Goal: Information Seeking & Learning: Understand process/instructions

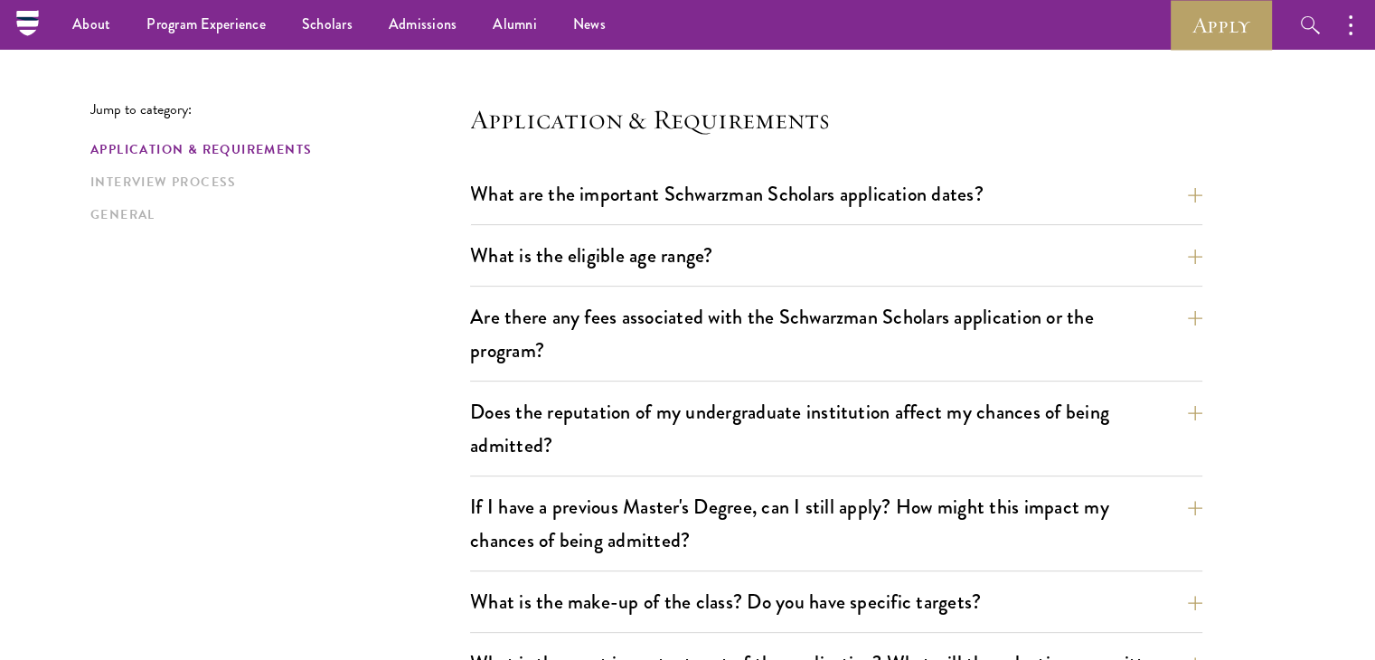
scroll to position [434, 0]
click at [773, 209] on button "What are the important Schwarzman Scholars application dates?" at bounding box center [850, 194] width 732 height 41
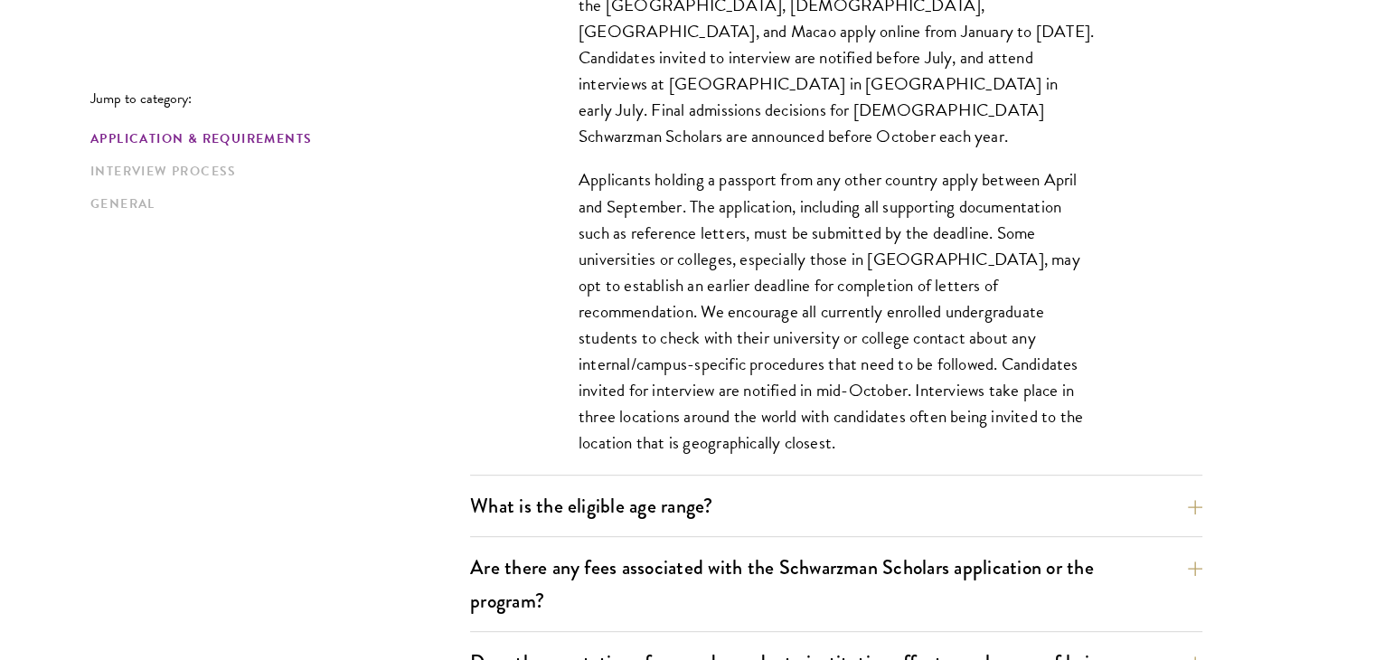
scroll to position [719, 0]
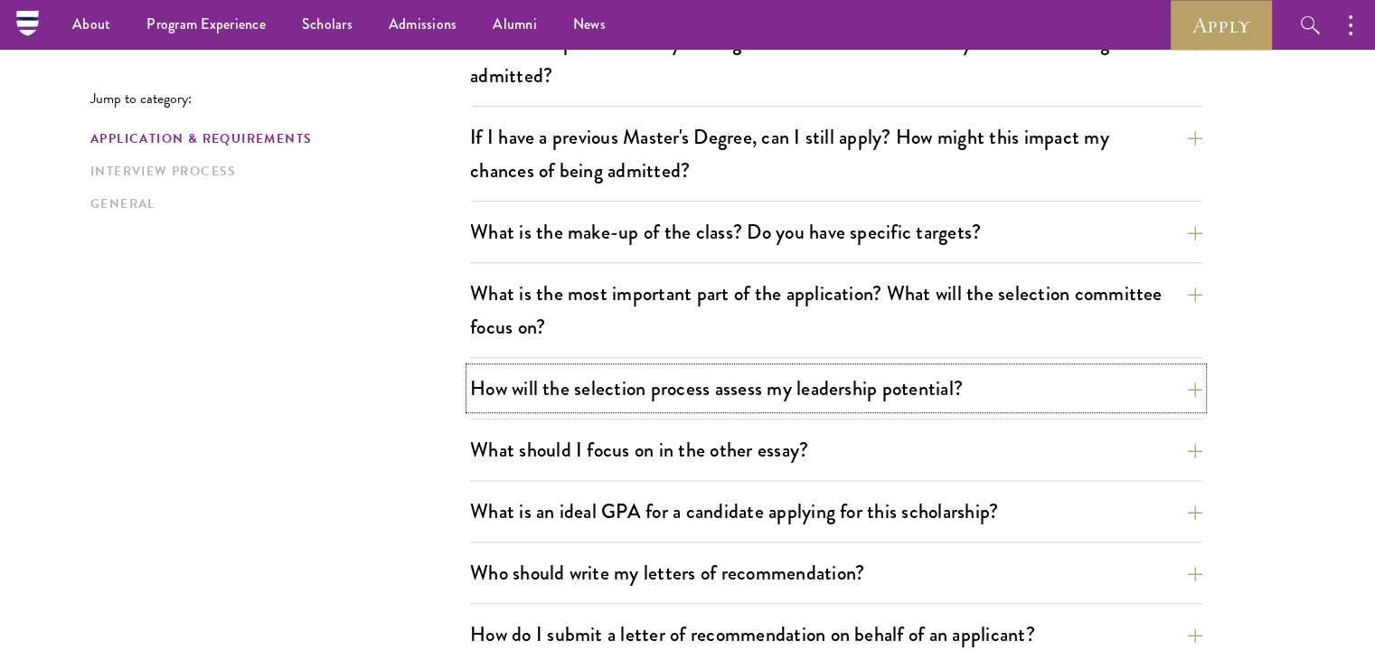
click at [864, 399] on button "How will the selection process assess my leadership potential?" at bounding box center [836, 388] width 732 height 41
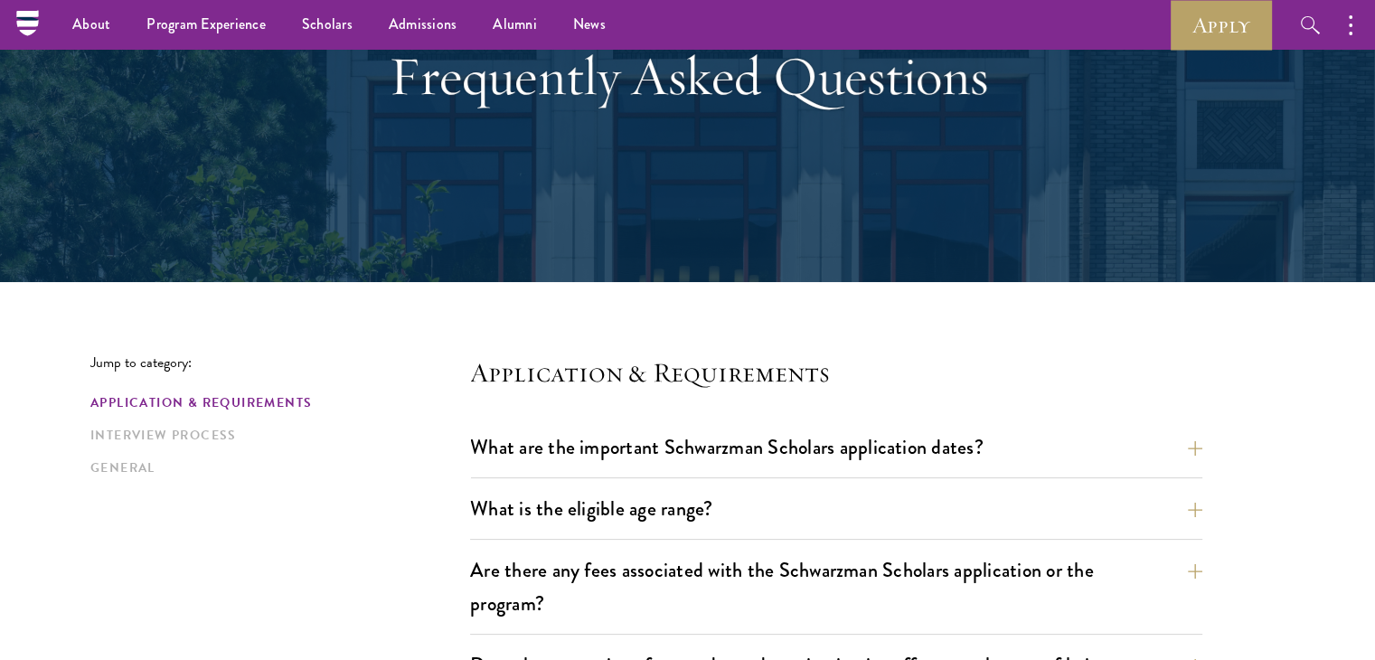
scroll to position [0, 0]
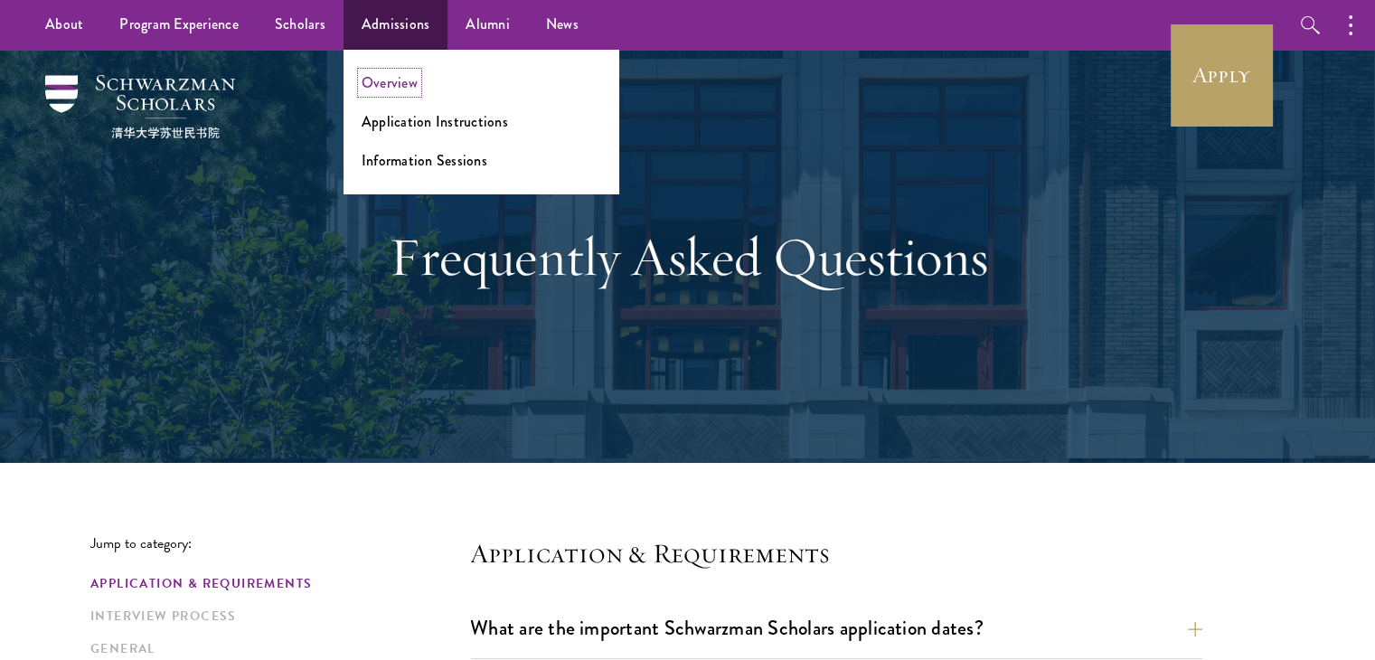
click at [374, 85] on link "Overview" at bounding box center [390, 82] width 56 height 21
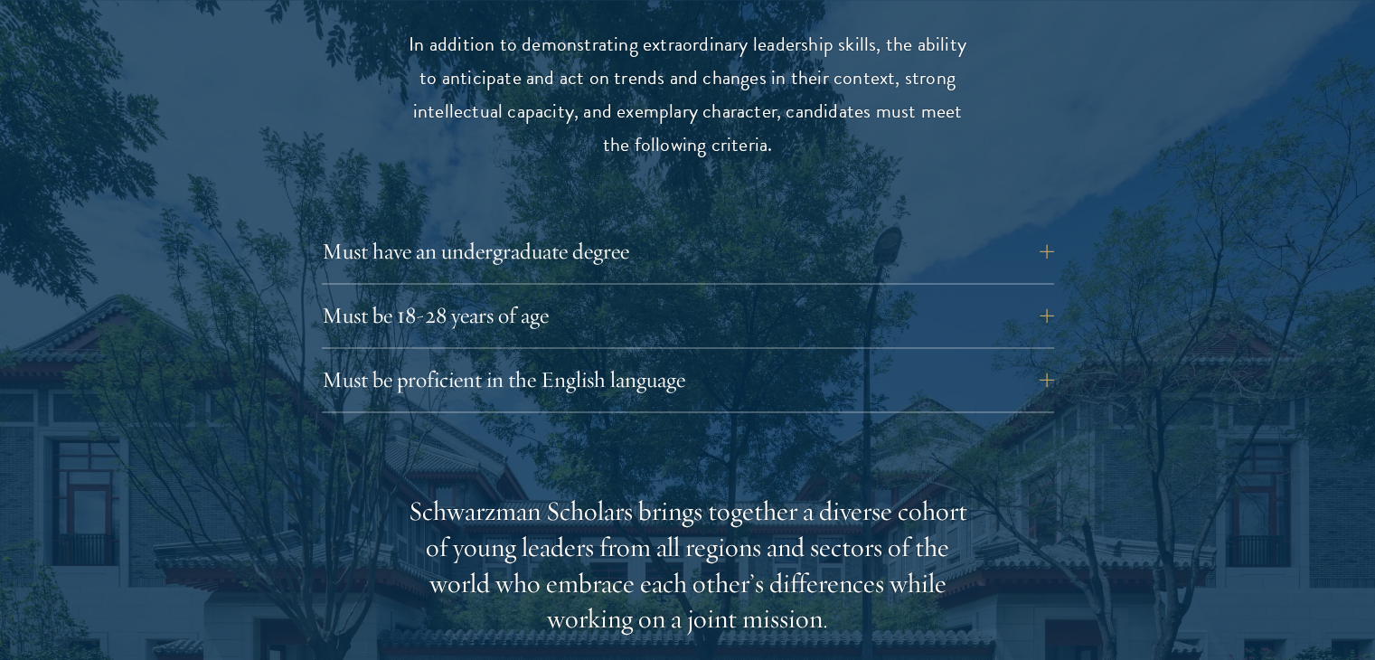
scroll to position [2464, 0]
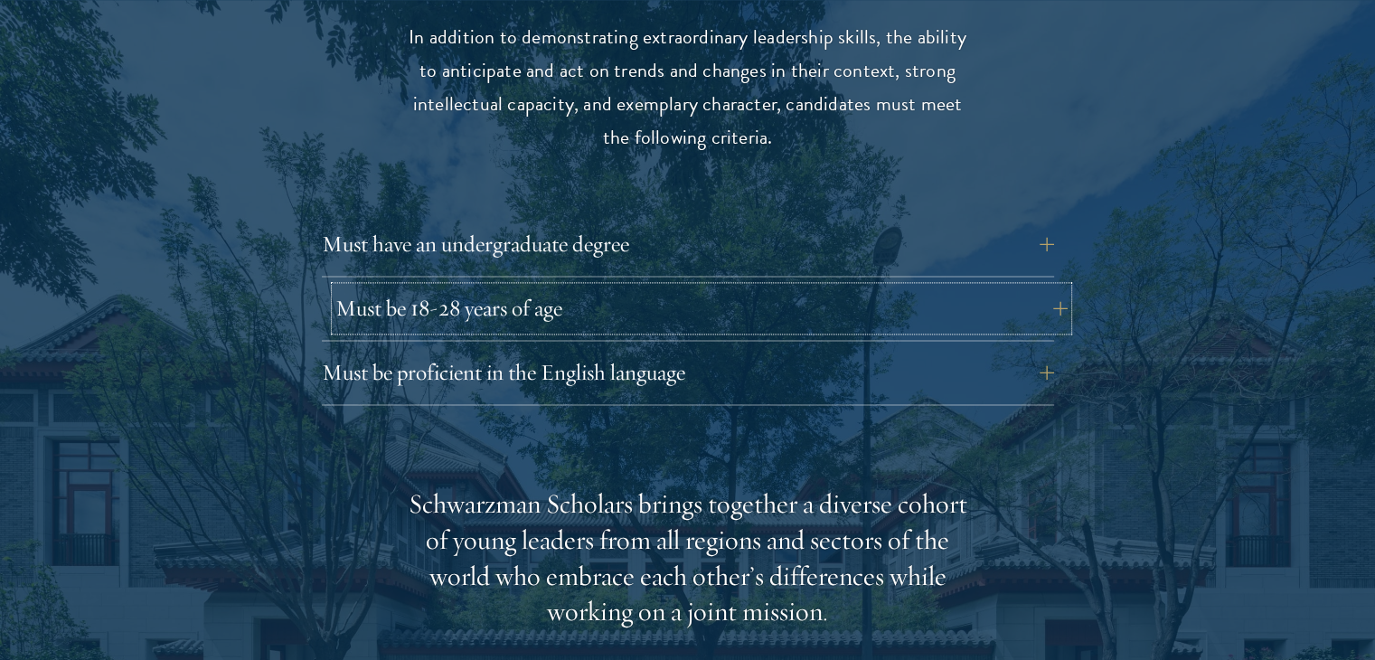
click at [799, 287] on button "Must be 18-28 years of age" at bounding box center [701, 307] width 732 height 43
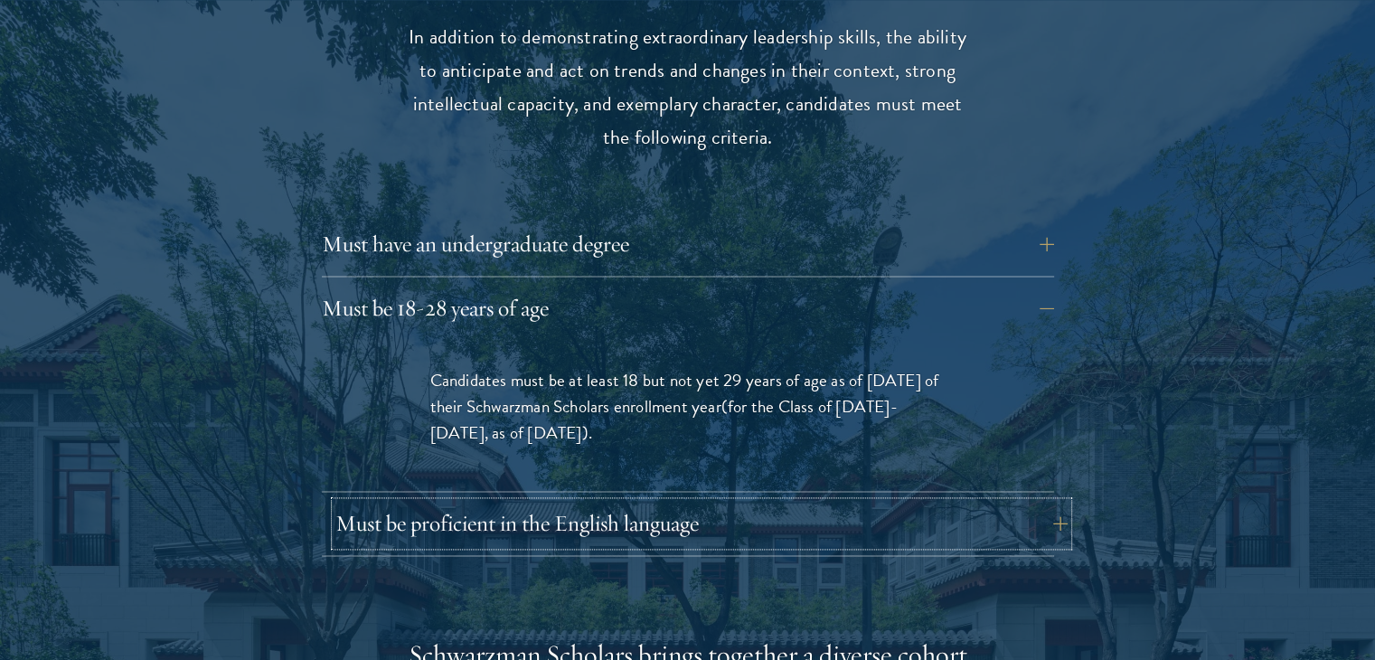
click at [637, 502] on button "Must be proficient in the English language" at bounding box center [701, 523] width 732 height 43
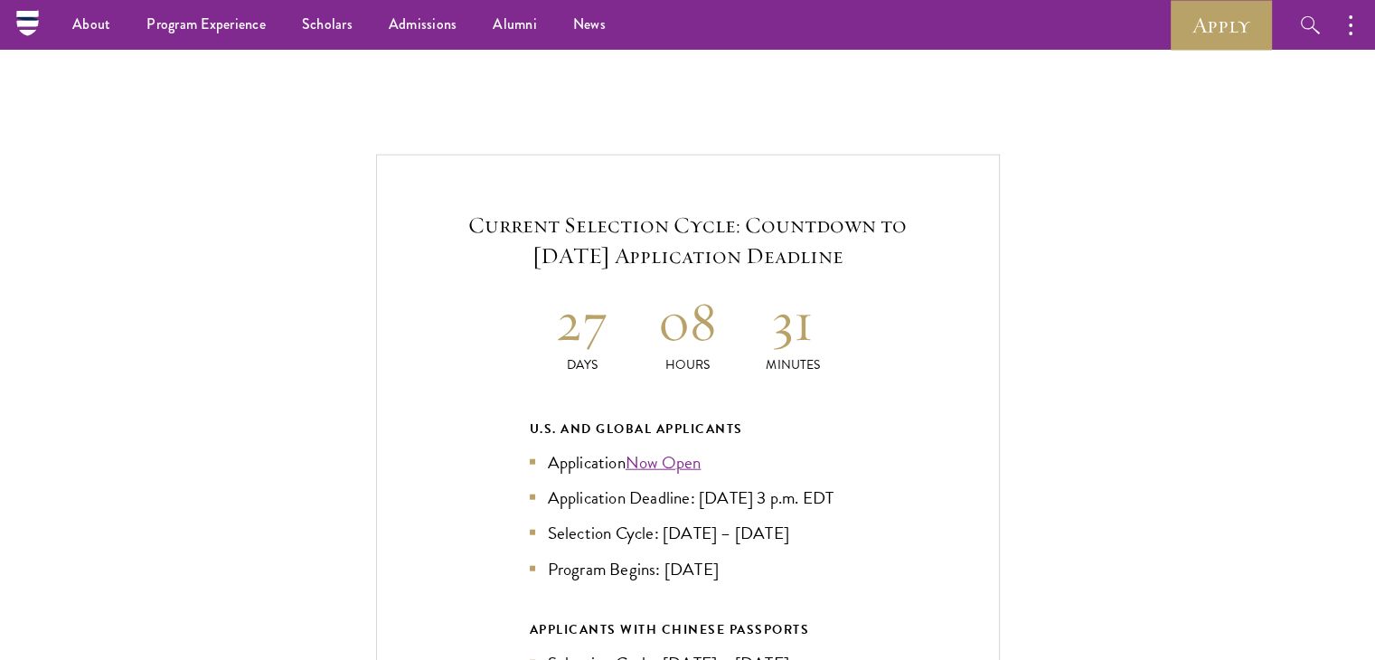
scroll to position [4243, 0]
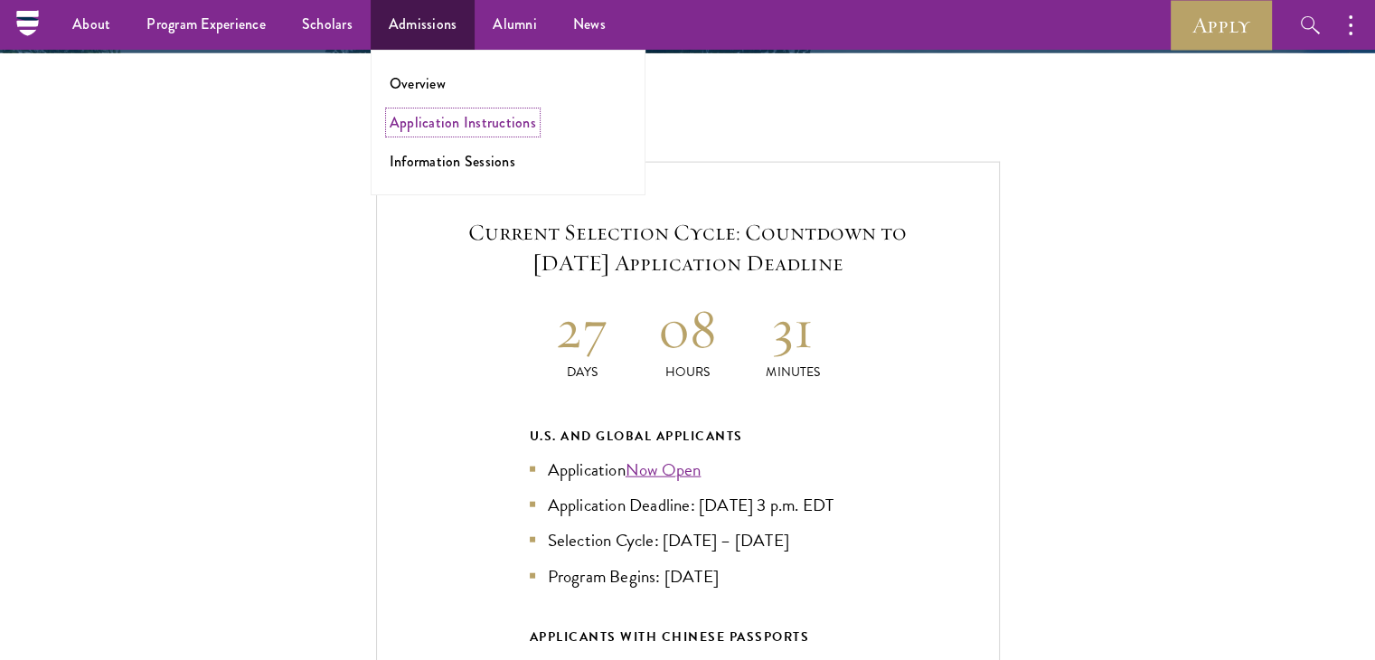
click at [451, 121] on link "Application Instructions" at bounding box center [463, 122] width 146 height 21
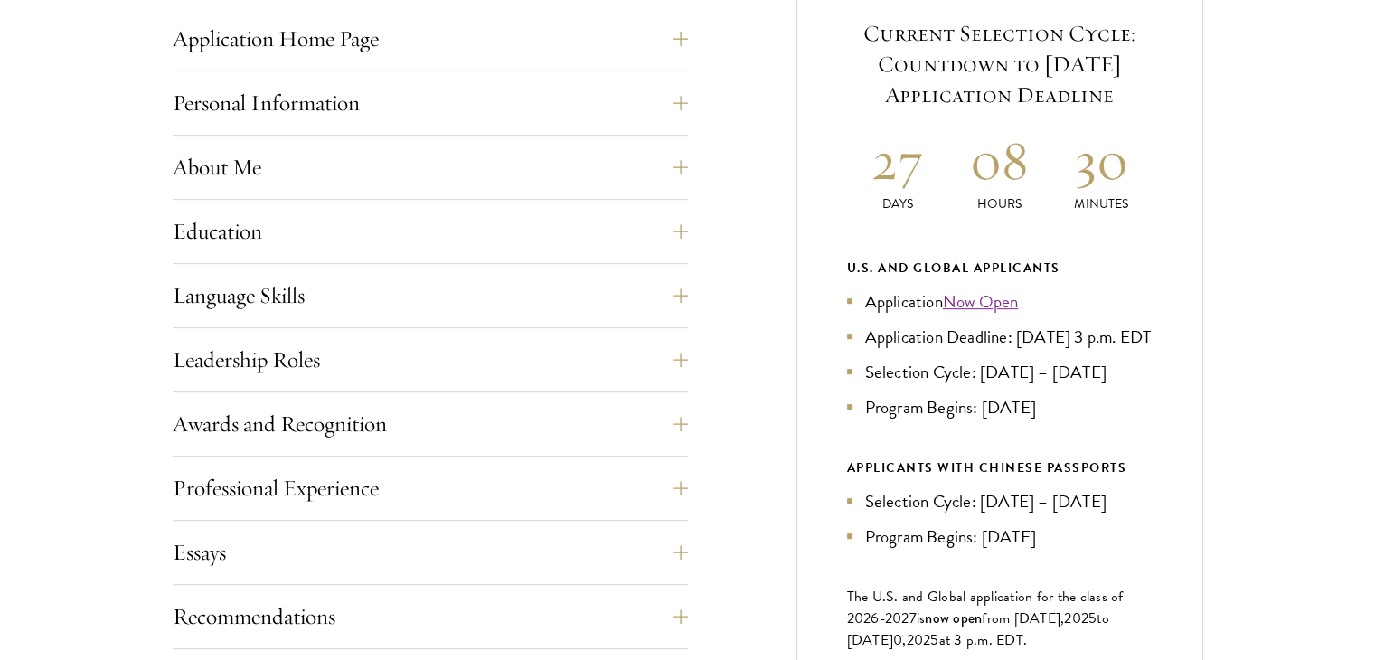
scroll to position [770, 0]
click at [488, 97] on button "Personal Information" at bounding box center [443, 101] width 515 height 43
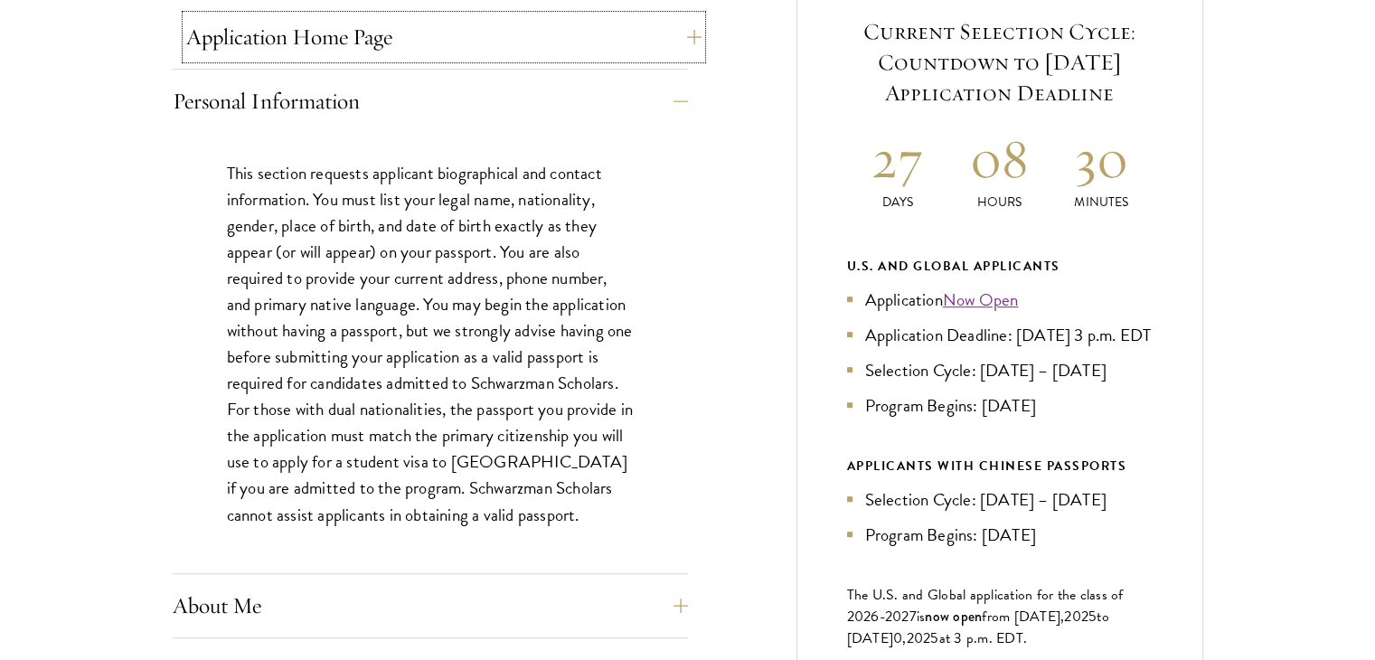
click at [529, 35] on button "Application Home Page" at bounding box center [443, 36] width 515 height 43
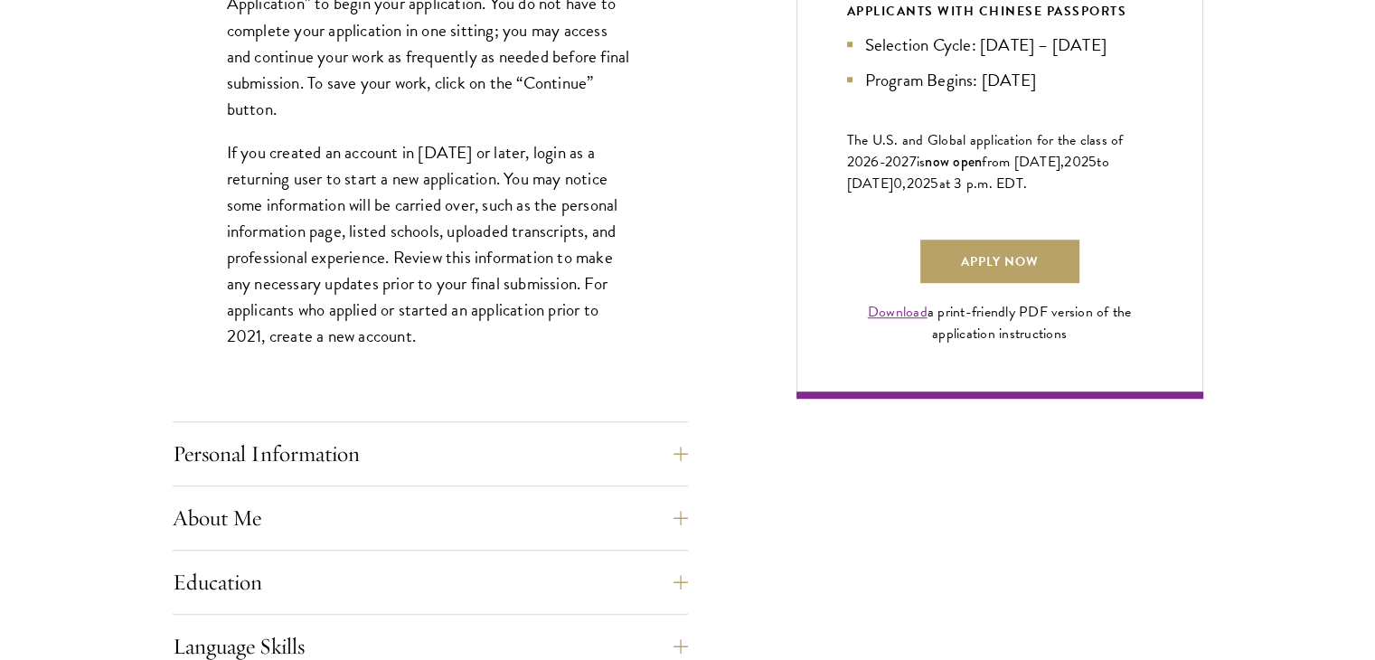
scroll to position [1268, 0]
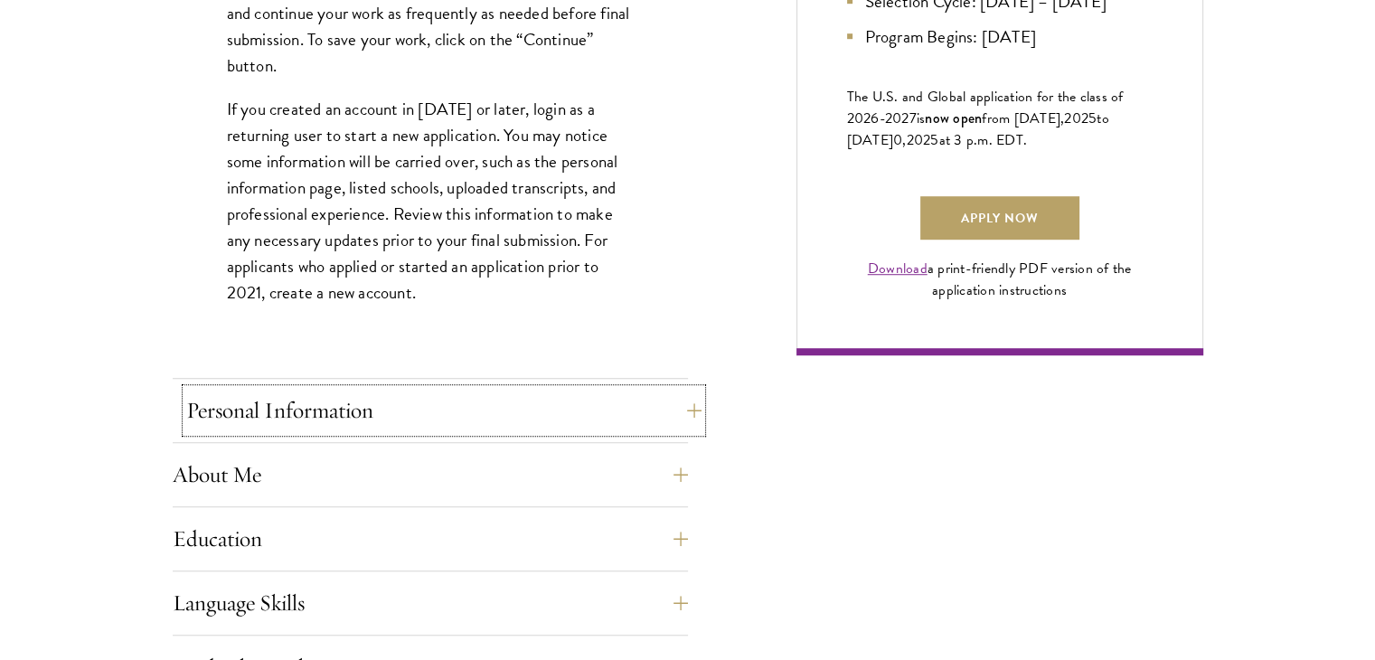
click at [491, 399] on button "Personal Information" at bounding box center [443, 410] width 515 height 43
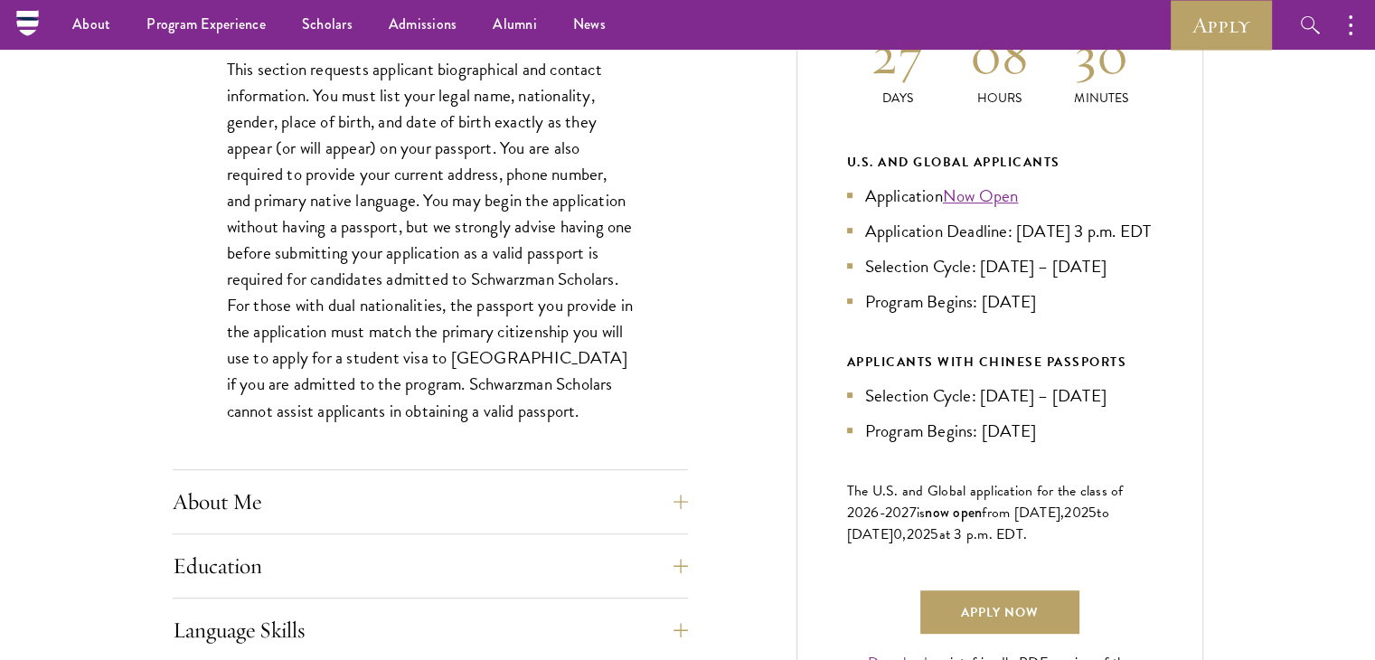
scroll to position [1043, 0]
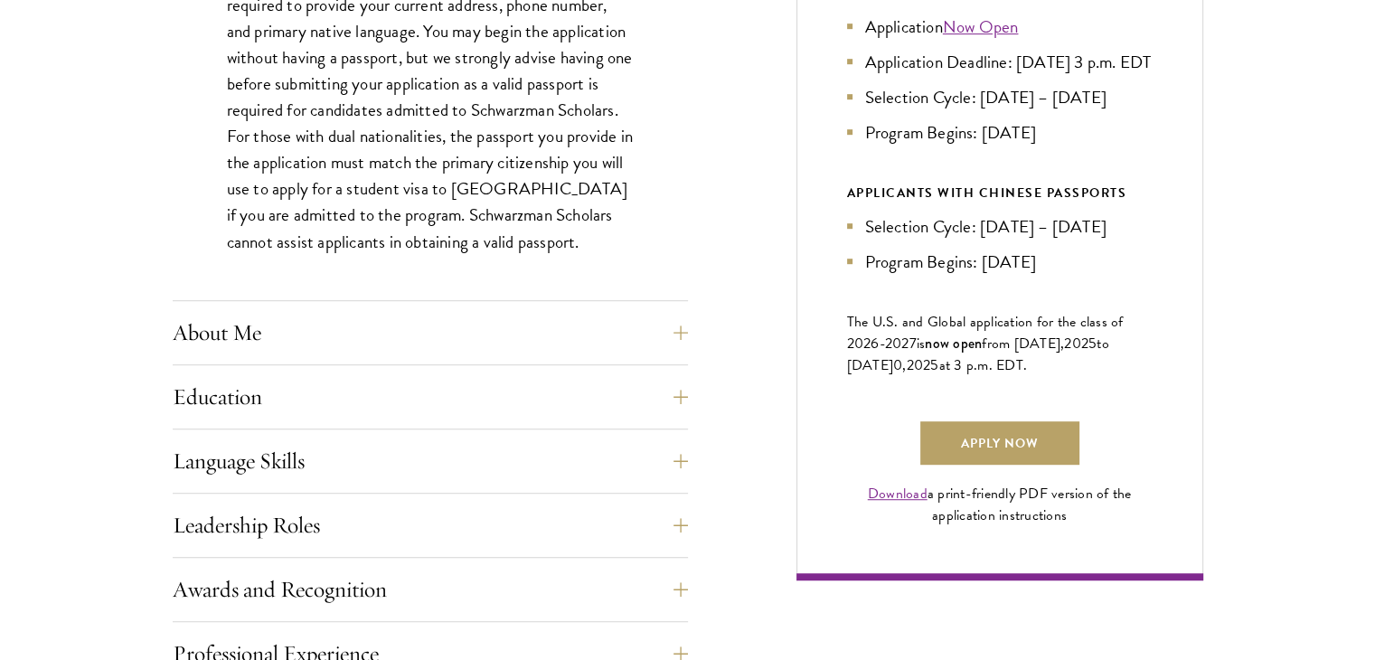
click at [395, 361] on div "About Me Biographical Profile: Provide a biographical profile of up to 100 word…" at bounding box center [430, 338] width 515 height 54
click at [412, 333] on button "About Me" at bounding box center [443, 332] width 515 height 43
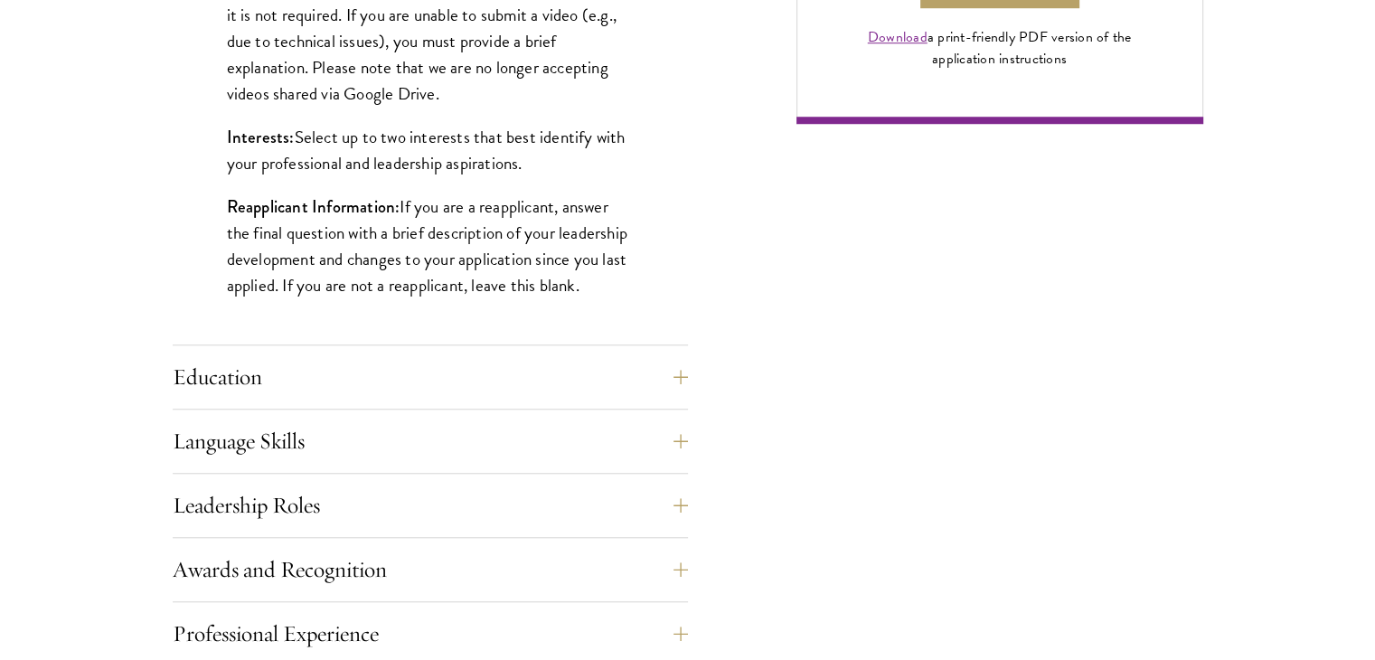
scroll to position [1615, 0]
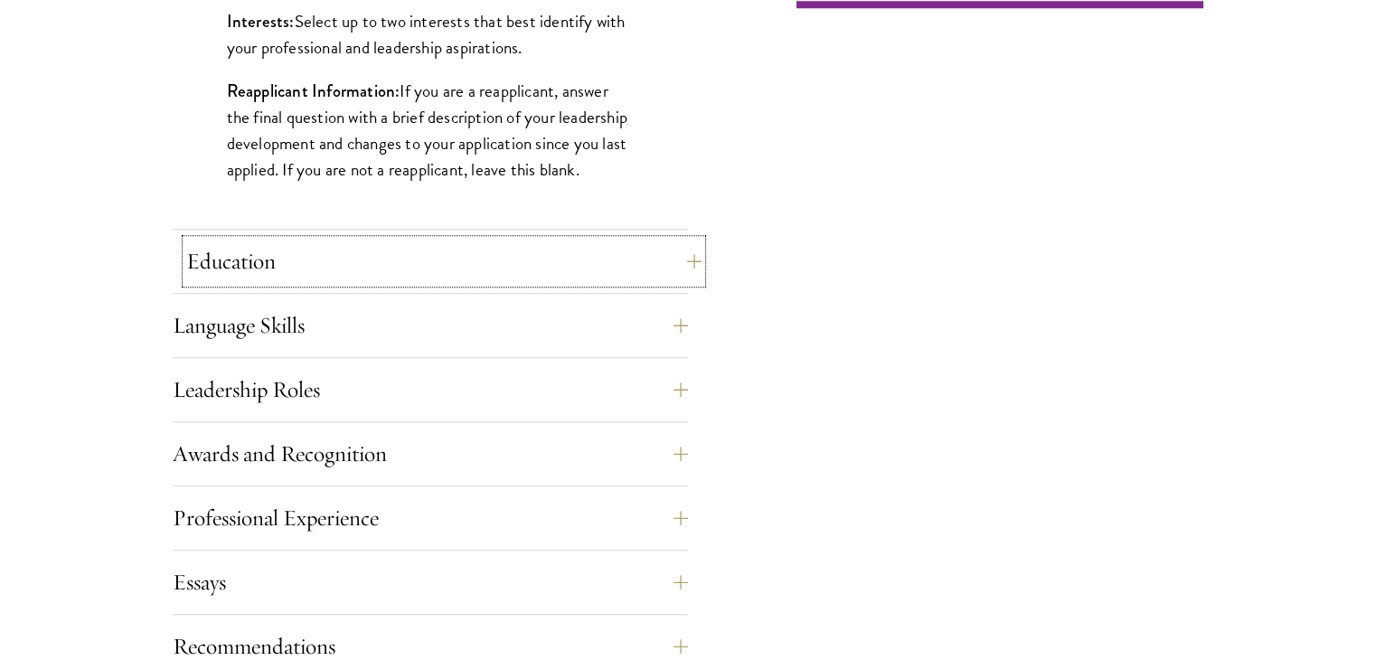
click at [437, 261] on button "Education" at bounding box center [443, 261] width 515 height 43
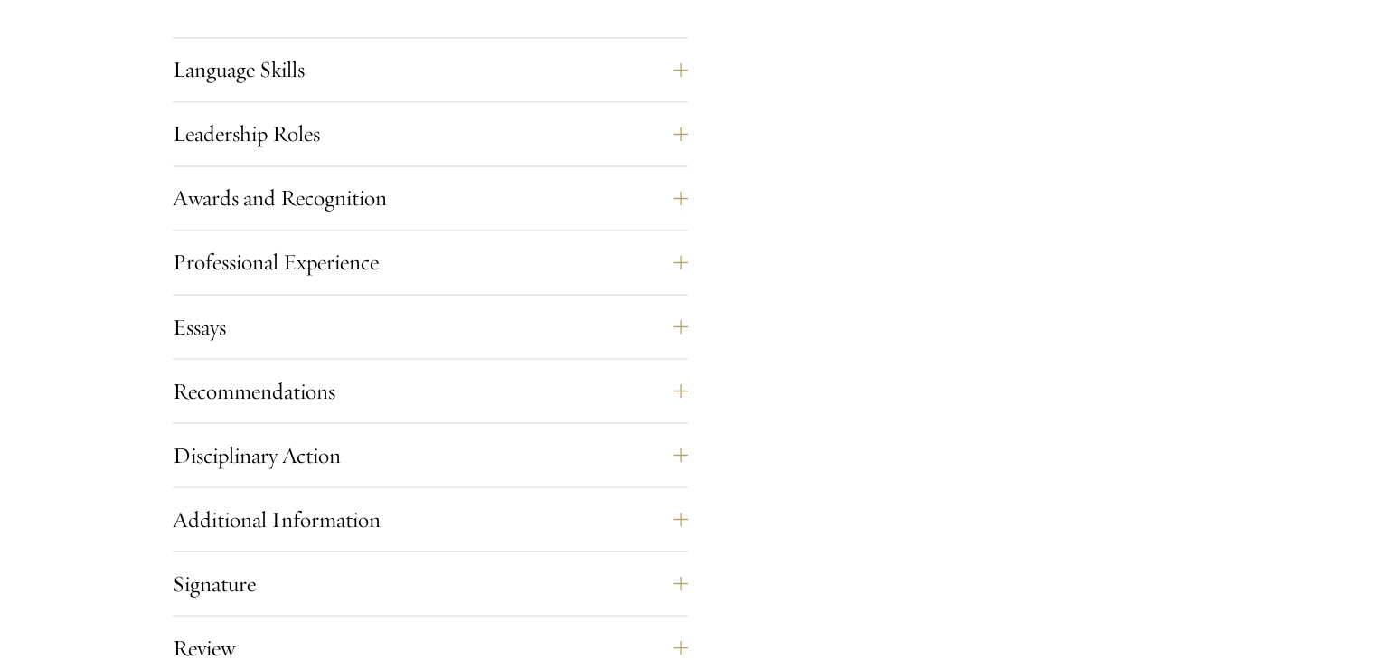
scroll to position [3123, 0]
click at [355, 119] on button "Leadership Roles" at bounding box center [443, 132] width 515 height 43
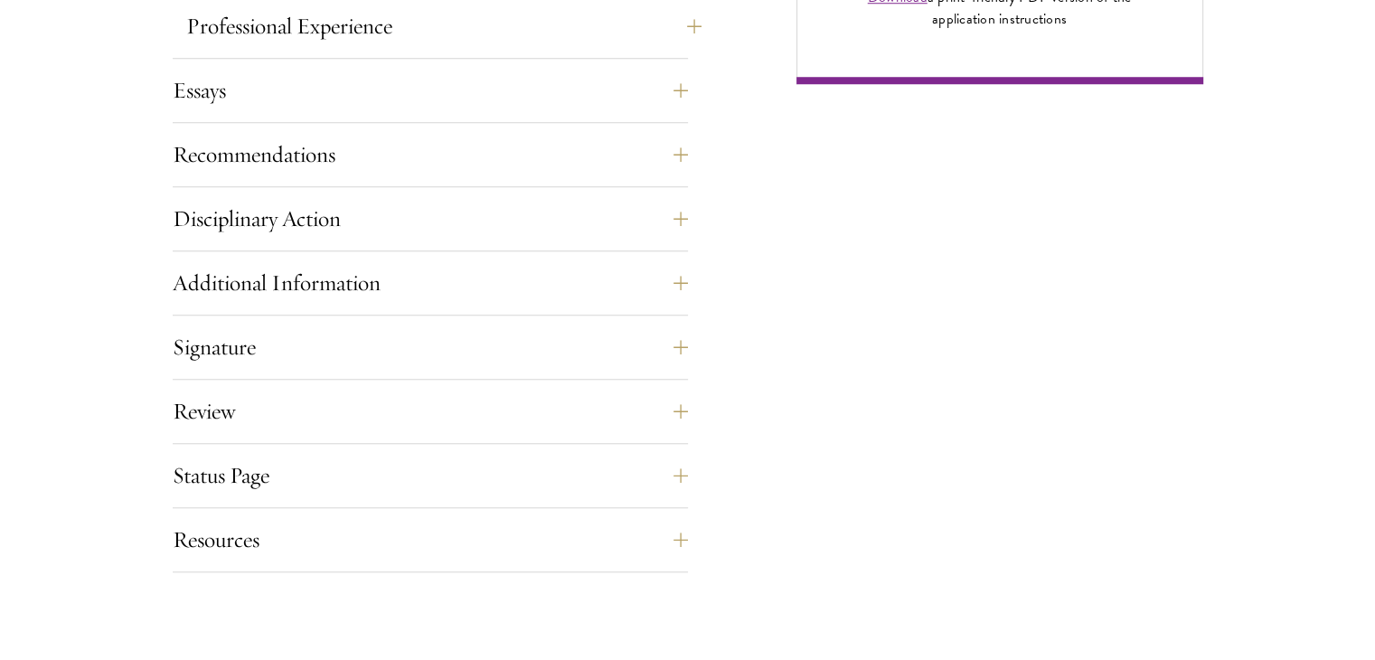
scroll to position [1549, 0]
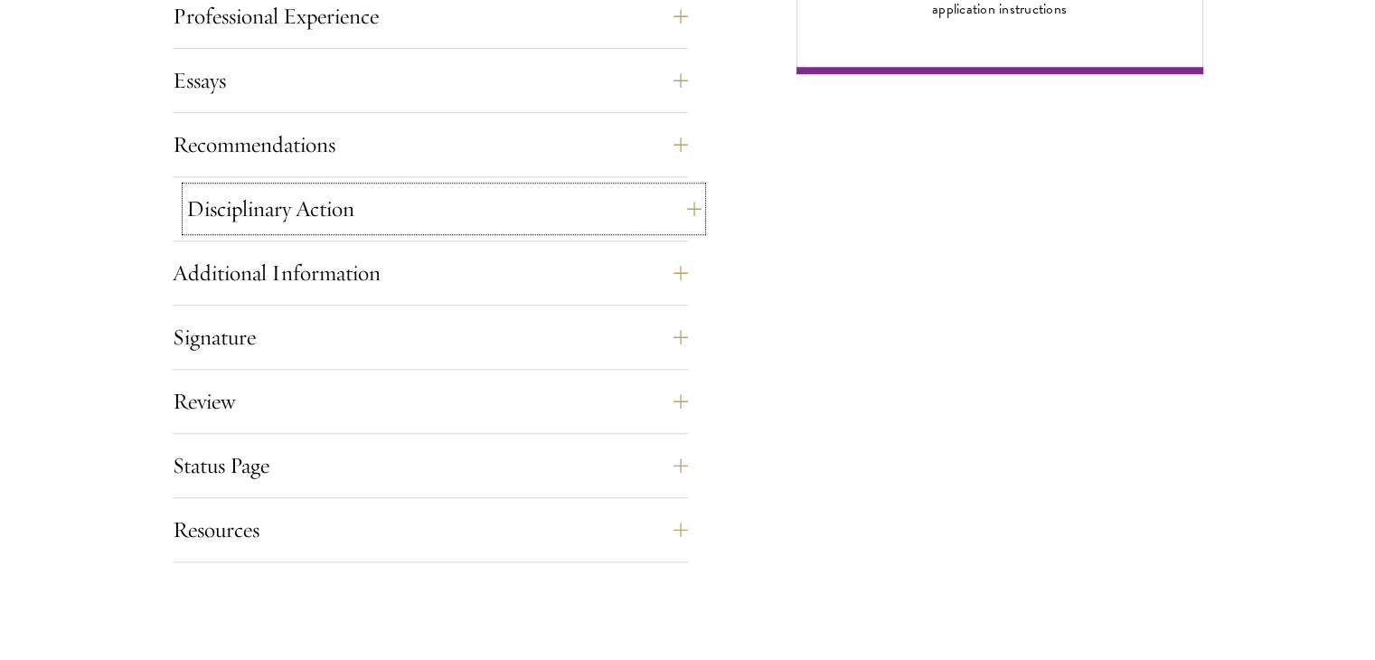
click at [362, 187] on button "Disciplinary Action" at bounding box center [443, 208] width 515 height 43
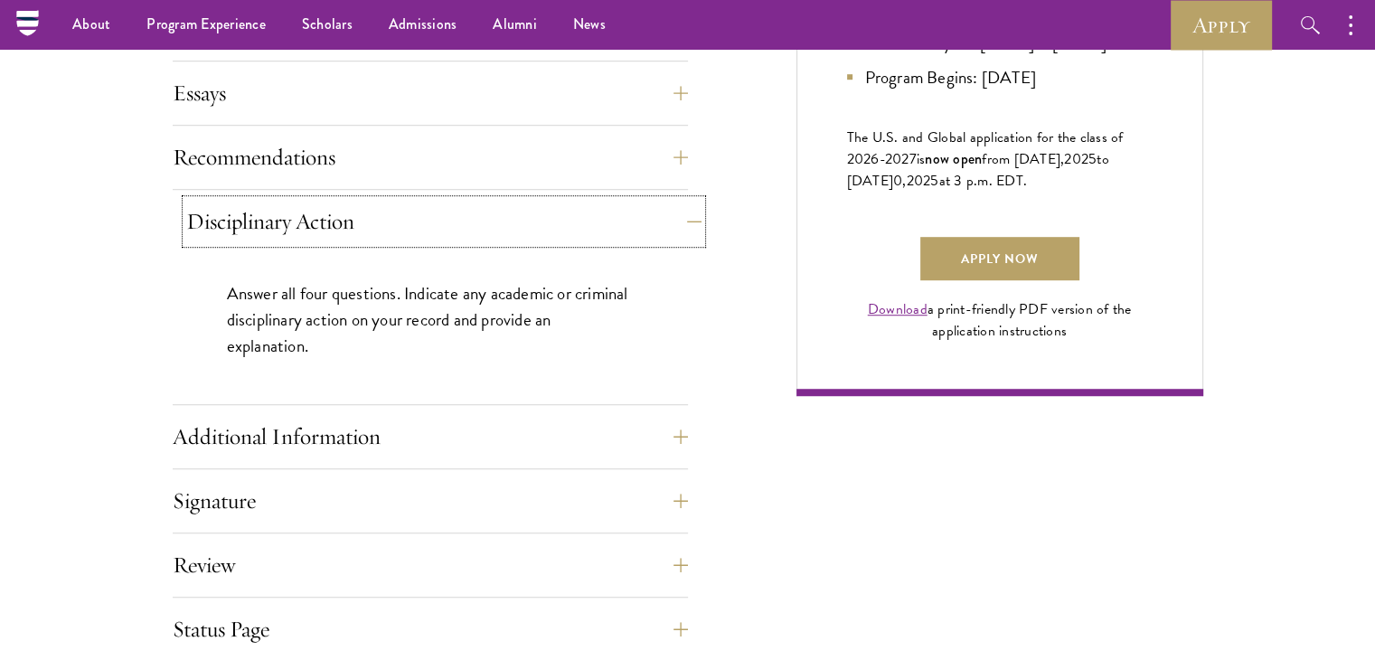
scroll to position [1226, 0]
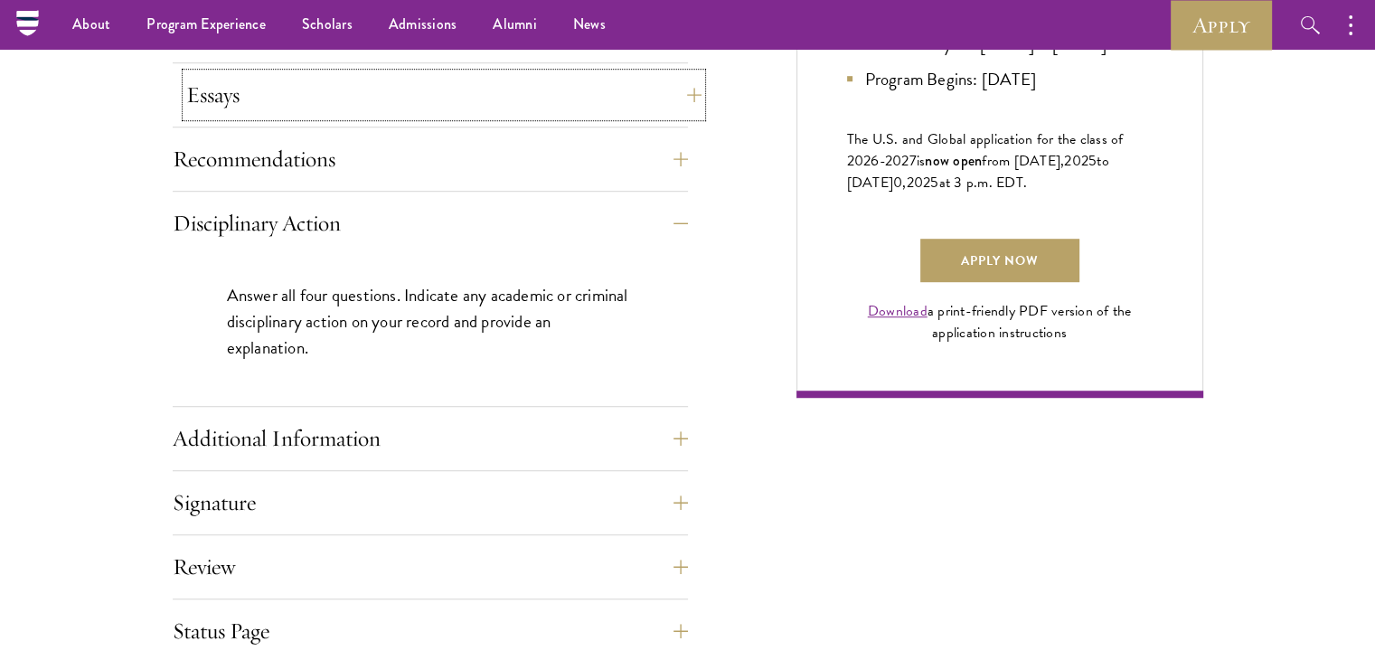
click at [372, 90] on button "Essays" at bounding box center [443, 94] width 515 height 43
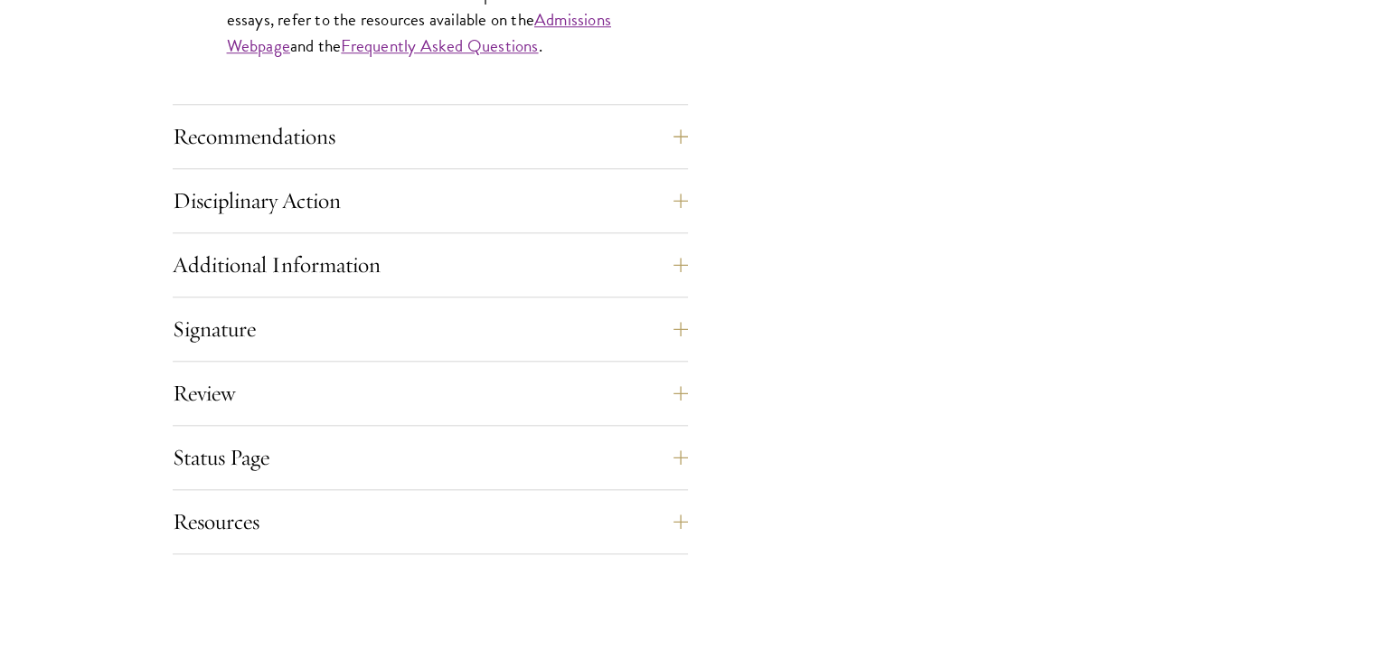
scroll to position [1840, 0]
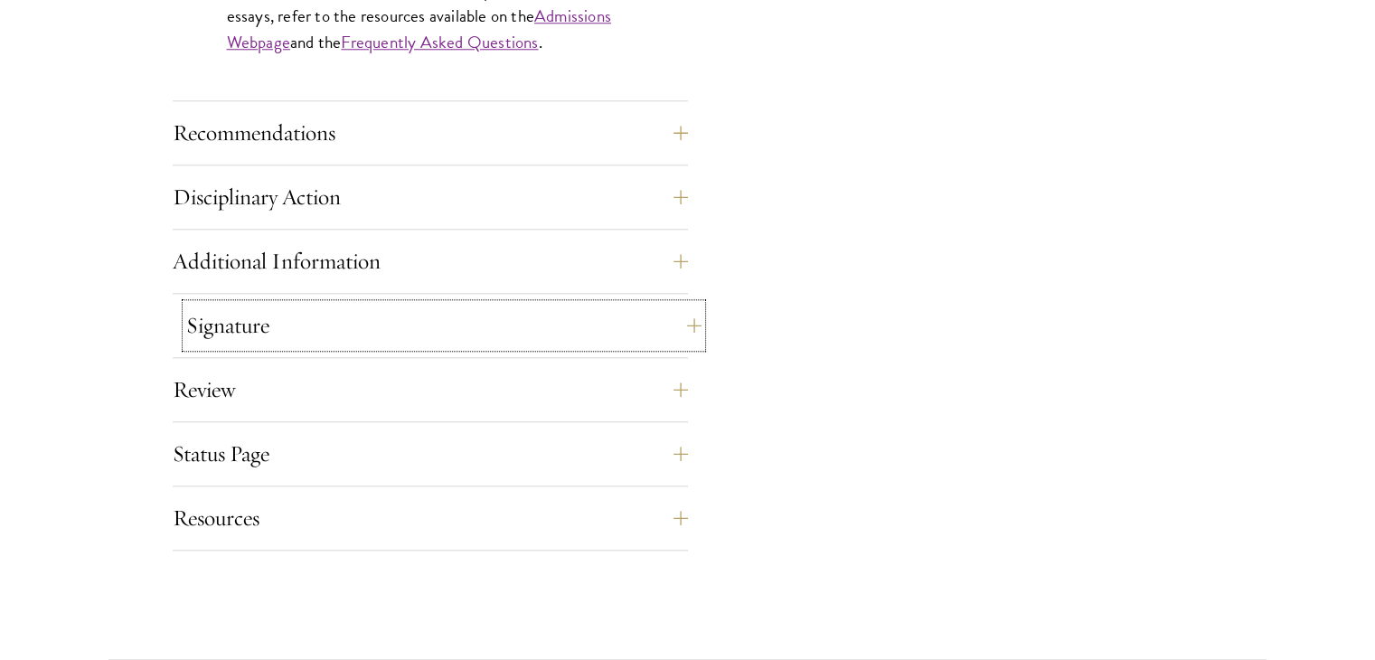
click at [362, 304] on button "Signature" at bounding box center [443, 325] width 515 height 43
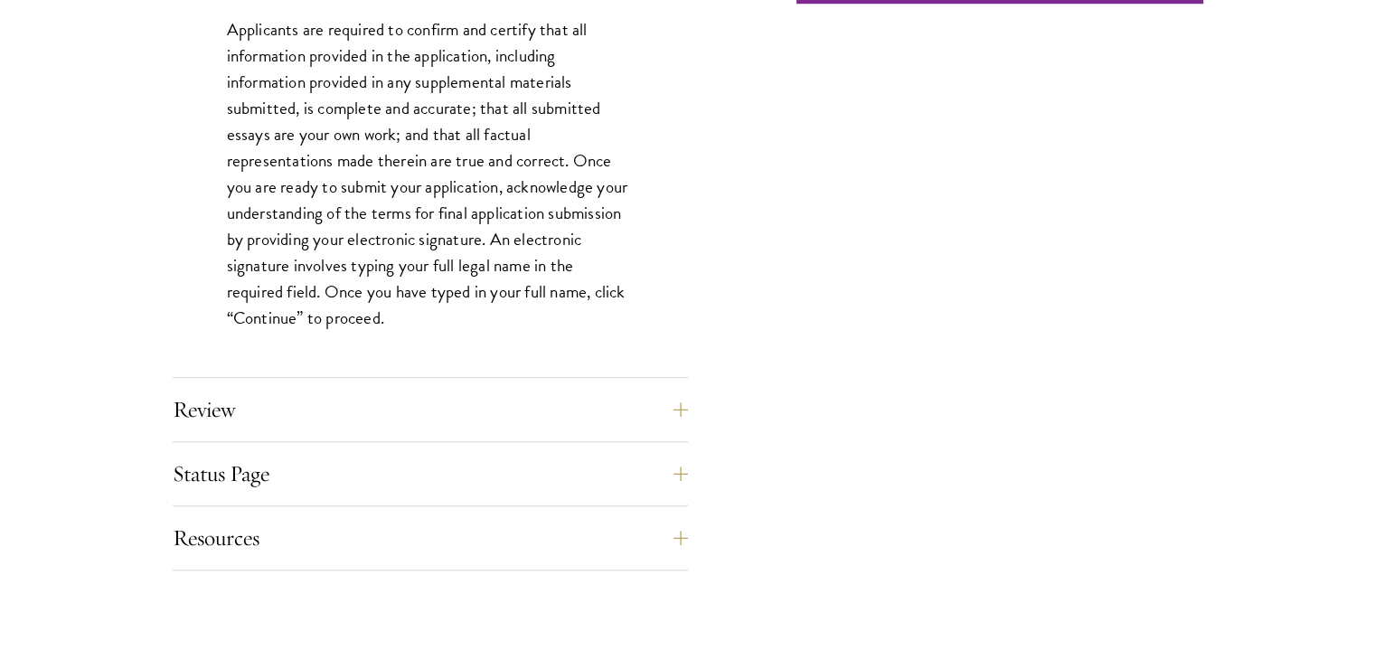
scroll to position [1681, 0]
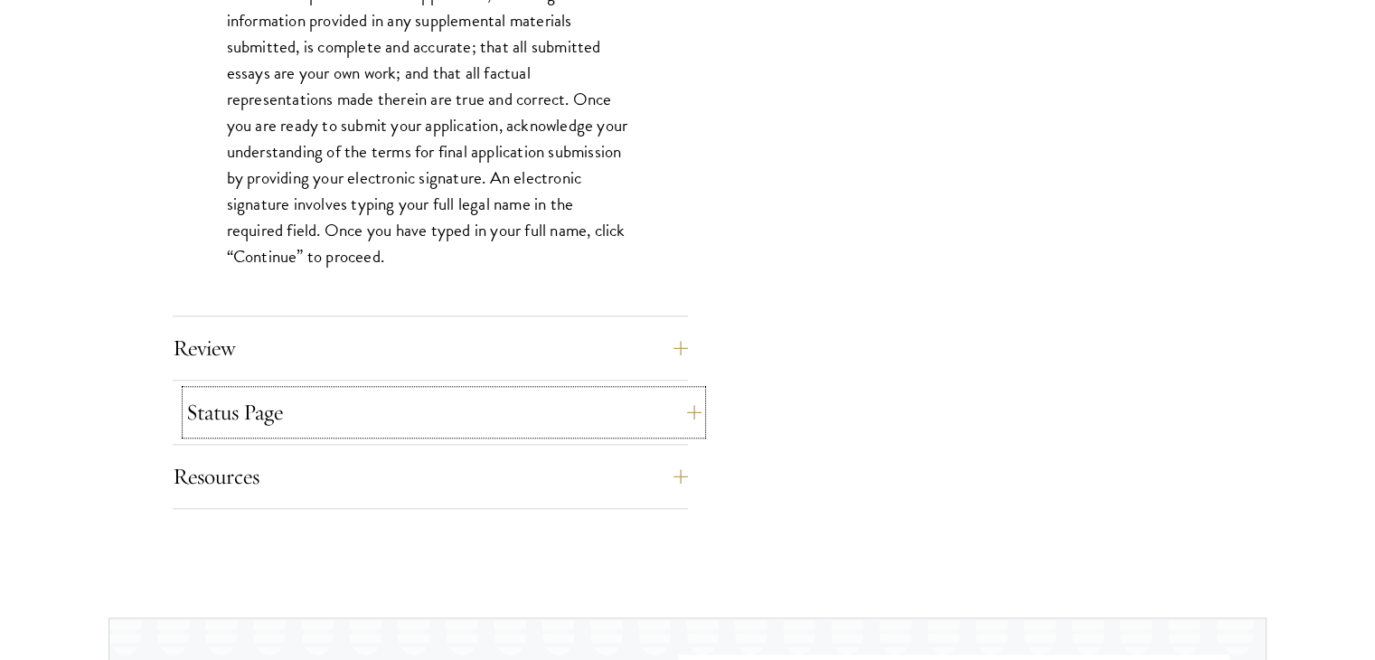
click at [325, 415] on button "Status Page" at bounding box center [443, 411] width 515 height 43
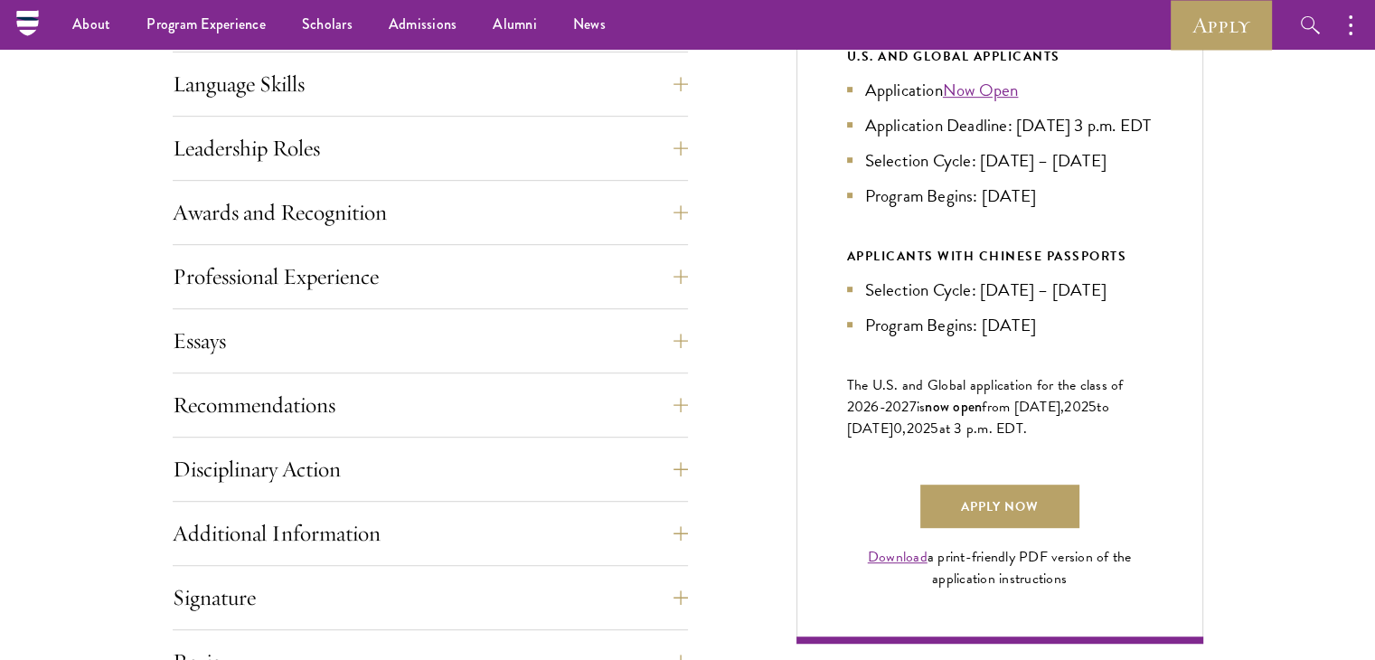
scroll to position [980, 0]
